Goal: Task Accomplishment & Management: Use online tool/utility

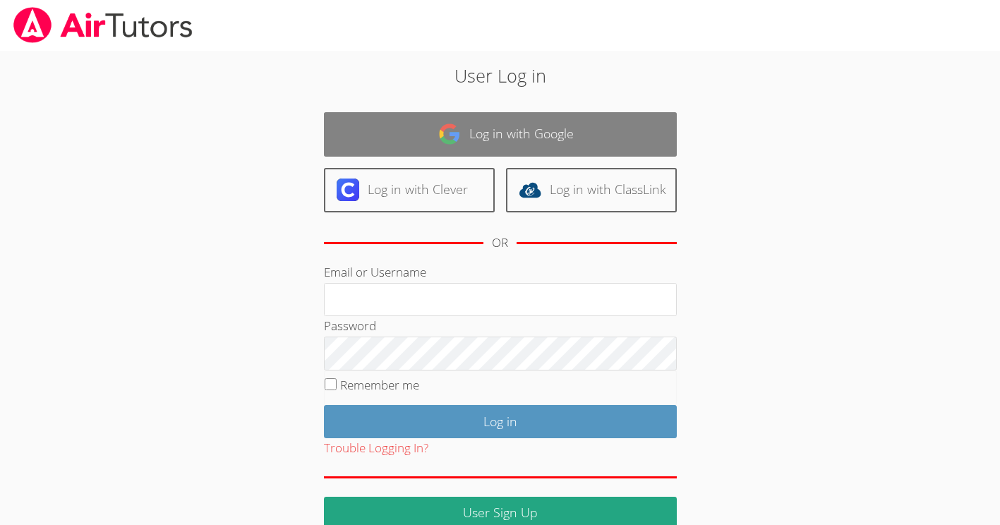
click at [461, 137] on link "Log in with Google" at bounding box center [500, 134] width 353 height 44
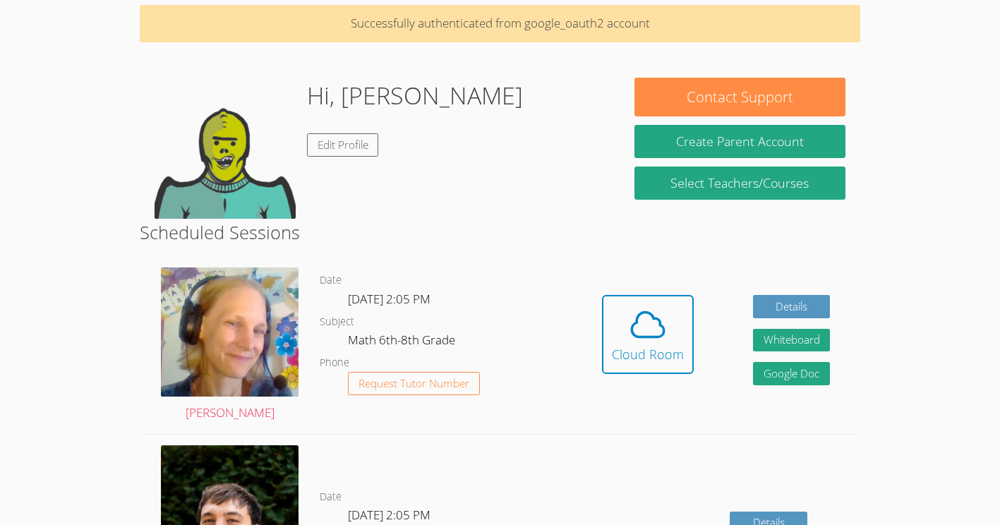
scroll to position [54, 0]
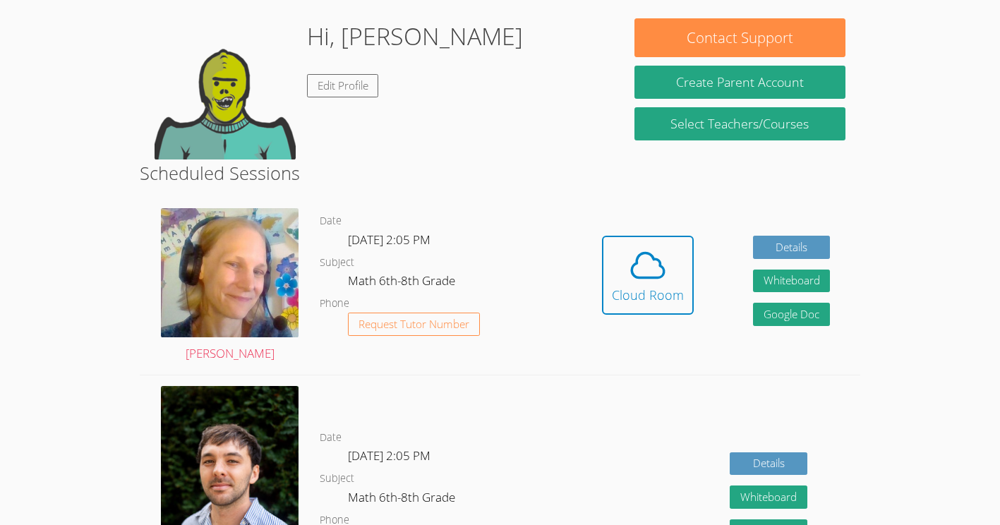
click at [946, 378] on body "Home Programs Sessions Tutors Messages Billing Logout [PERSON_NAME] Successfull…" at bounding box center [500, 145] width 1000 height 525
click at [948, 390] on body "Home Programs Sessions Tutors Messages Billing Logout [PERSON_NAME] Successfull…" at bounding box center [500, 145] width 1000 height 525
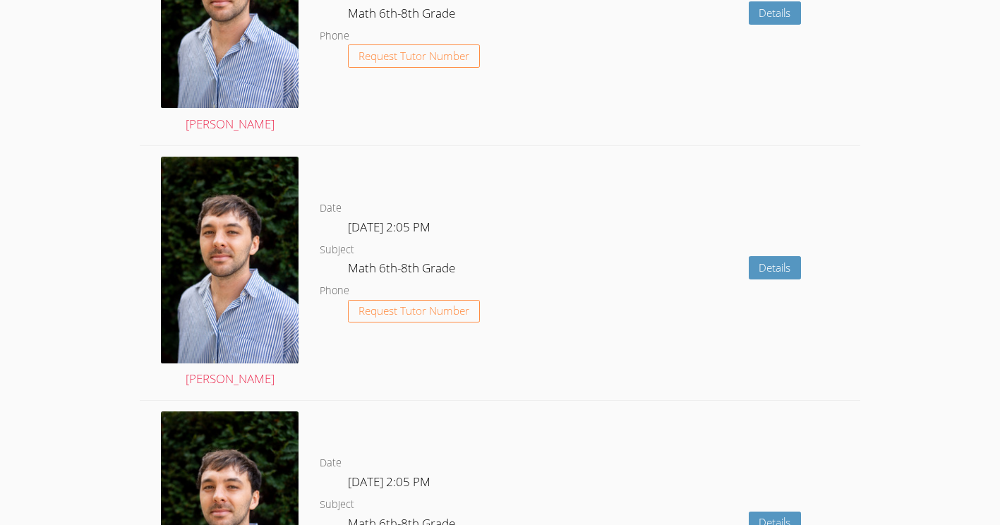
scroll to position [1874, 0]
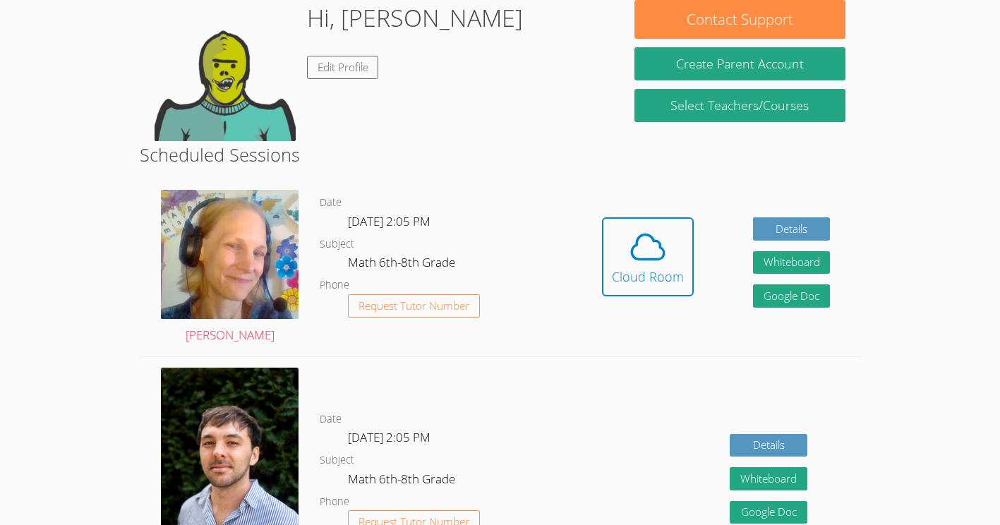
scroll to position [136, 0]
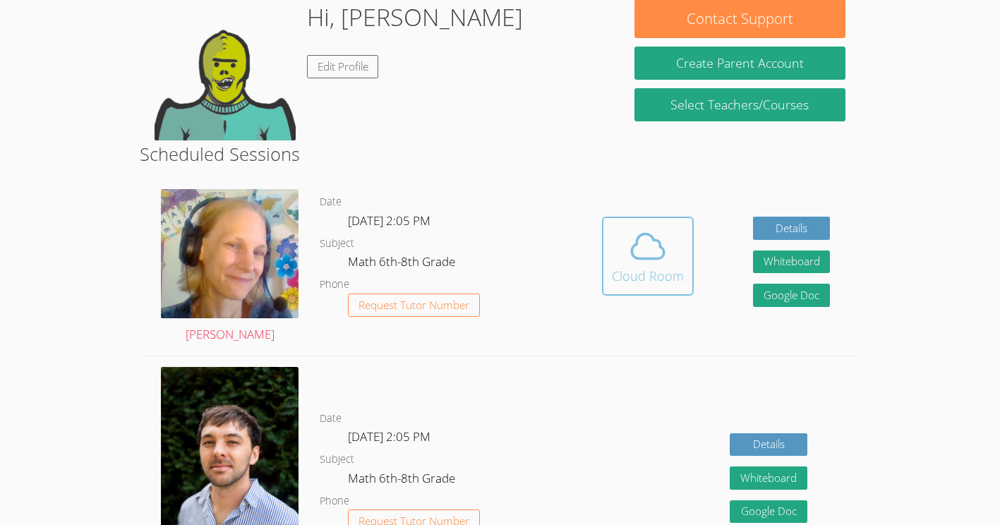
click at [620, 270] on div "Cloud Room" at bounding box center [648, 276] width 72 height 20
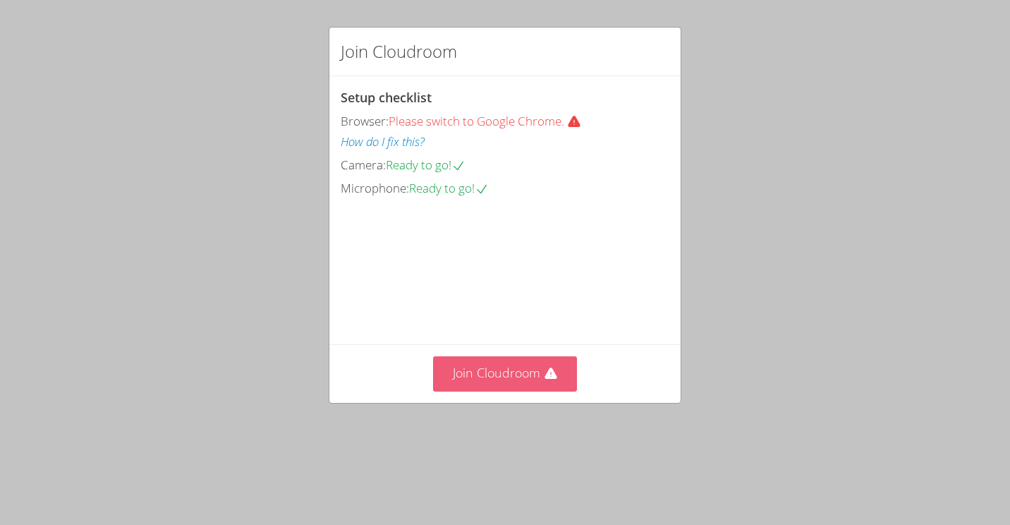
click at [512, 391] on button "Join Cloudroom" at bounding box center [505, 373] width 145 height 35
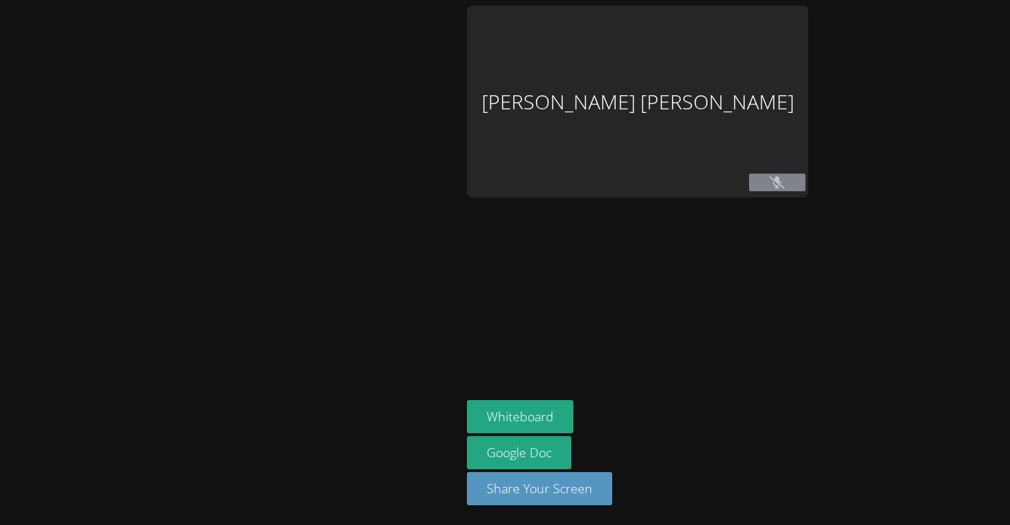
click at [933, 119] on div "David Silva Fernandes Whiteboard Google Doc Share Your Screen" at bounding box center [505, 262] width 1010 height 525
click at [972, 111] on div "David Silva Fernandes Whiteboard Google Doc Share Your Screen" at bounding box center [505, 262] width 1010 height 525
click at [965, 96] on div "David Silva Fernandes Whiteboard Google Doc Share Your Screen" at bounding box center [505, 262] width 1010 height 525
